Goal: Navigation & Orientation: Find specific page/section

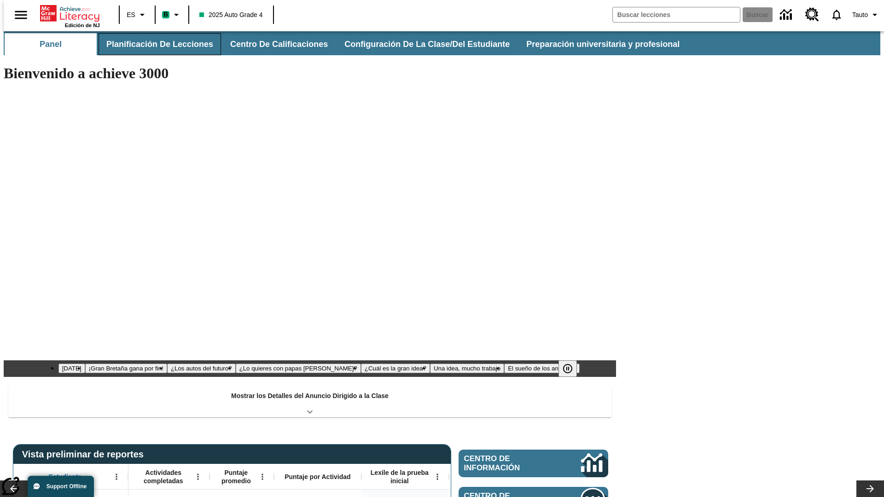
click at [154, 44] on button "Planificación de lecciones" at bounding box center [160, 44] width 123 height 22
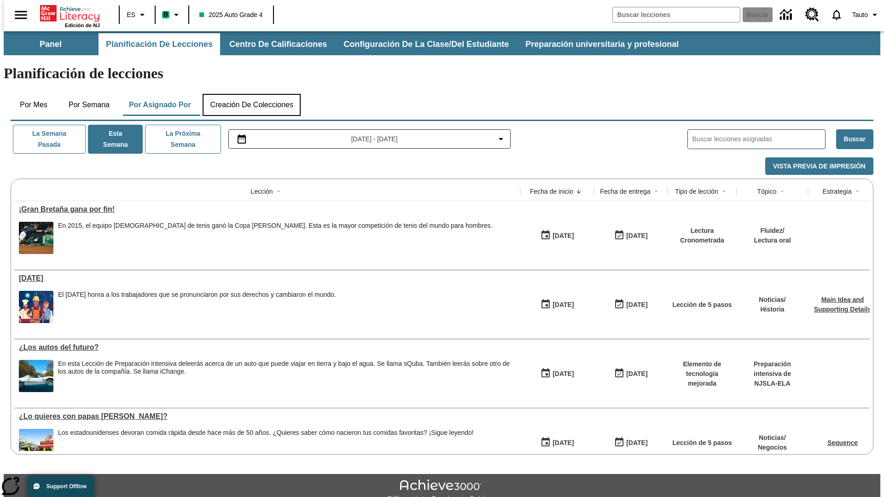
click at [251, 94] on button "Creación de colecciones" at bounding box center [252, 105] width 98 height 22
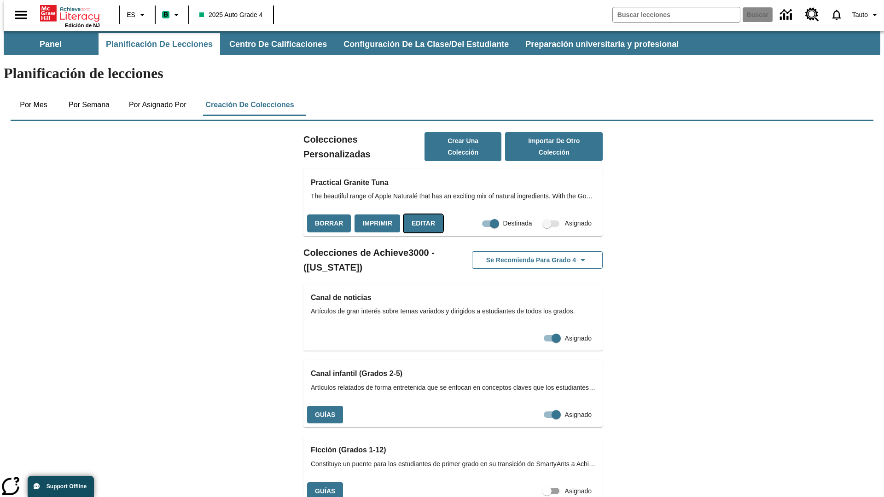
click at [421, 215] on button "Editar" at bounding box center [423, 224] width 39 height 18
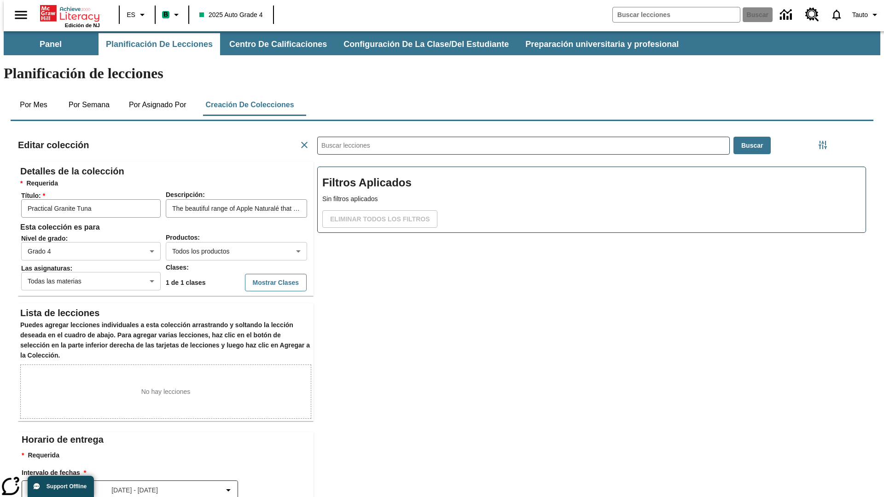
scroll to position [0, 0]
